Goal: Check status

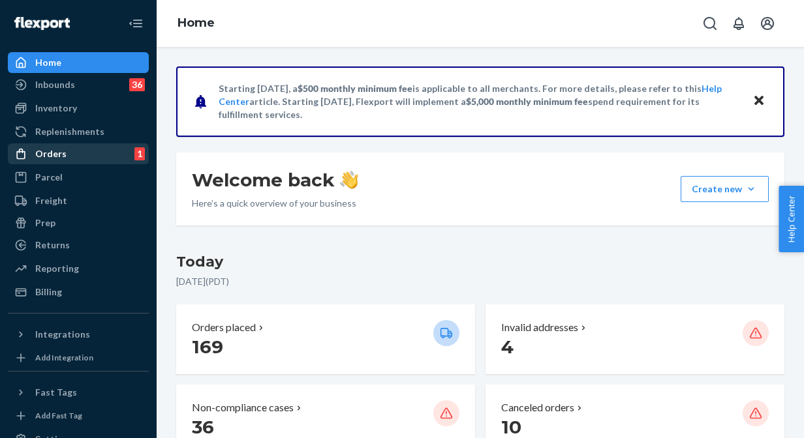
click at [72, 151] on div "Orders 1" at bounding box center [78, 154] width 138 height 18
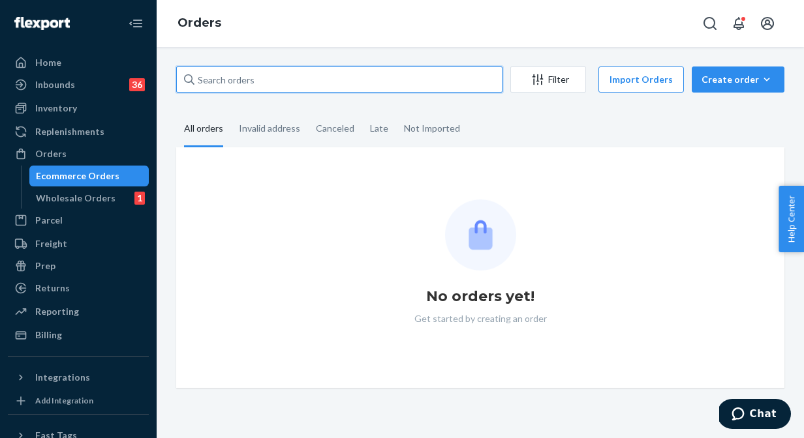
click at [316, 71] on input "text" at bounding box center [339, 80] width 326 height 26
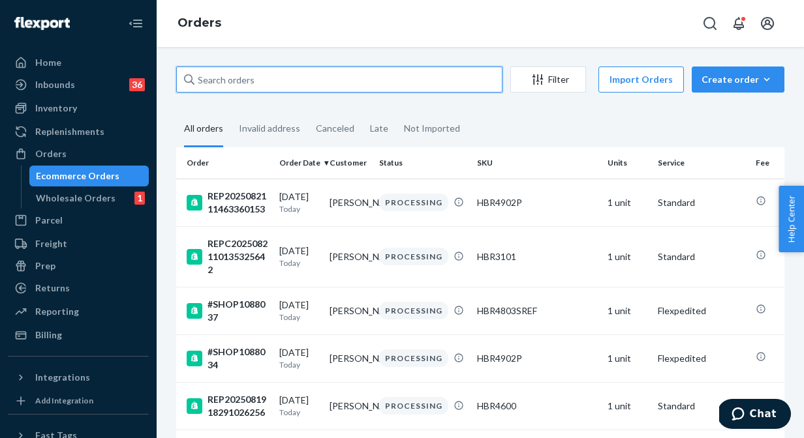
paste input "#SHOP1077059"
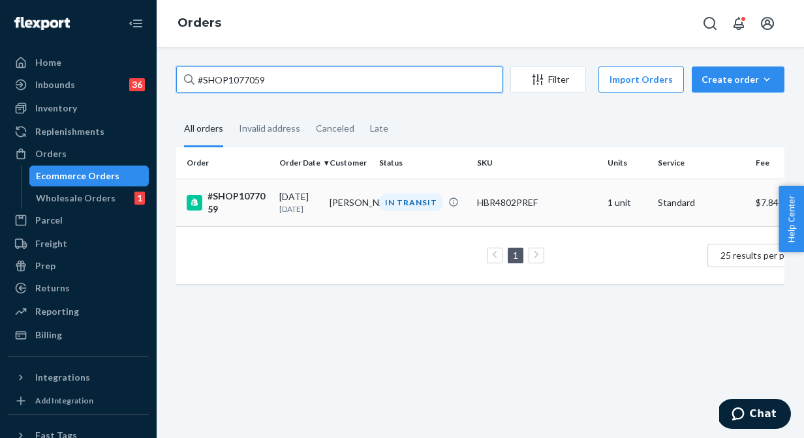
type input "#SHOP1077059"
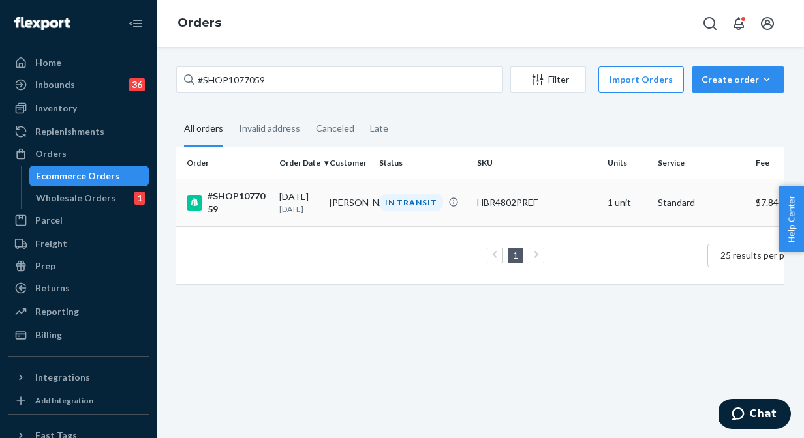
click at [307, 196] on div "[DATE] [DATE]" at bounding box center [299, 203] width 40 height 24
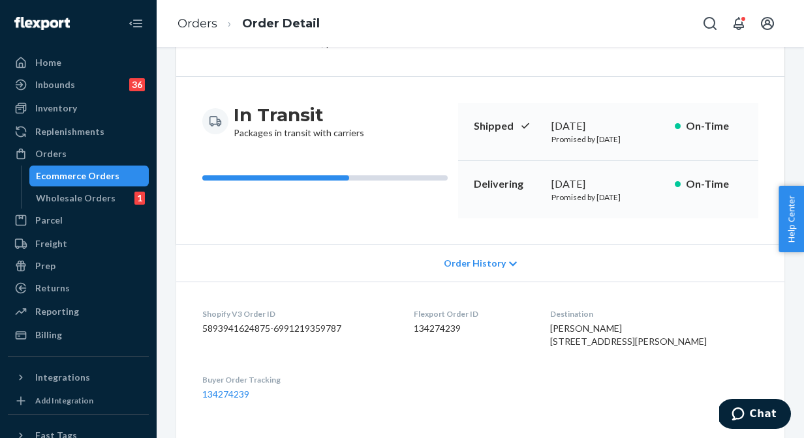
scroll to position [179, 0]
